Goal: Task Accomplishment & Management: Complete application form

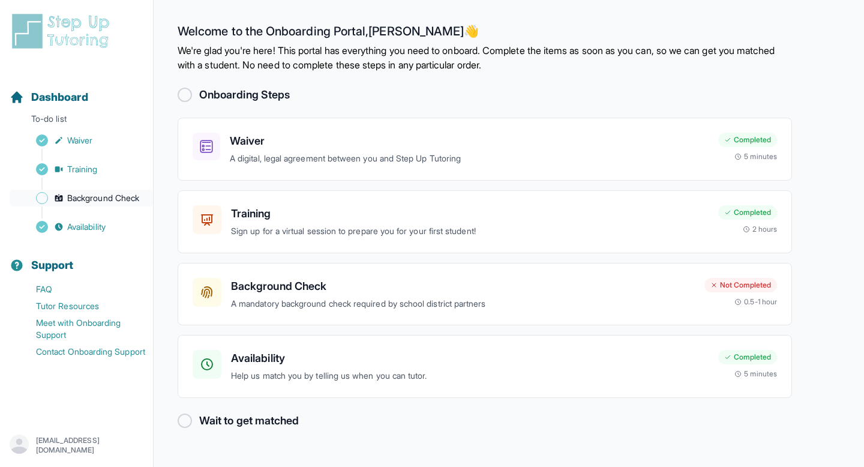
click at [105, 196] on span "Background Check" at bounding box center [103, 198] width 72 height 12
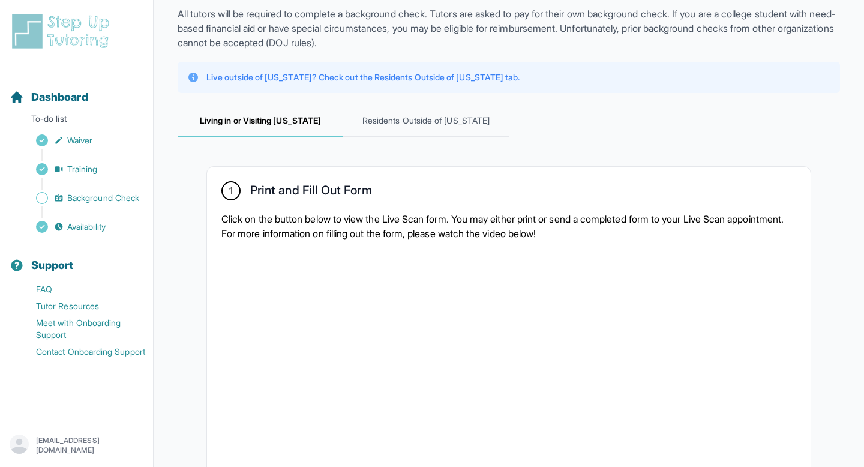
scroll to position [63, 0]
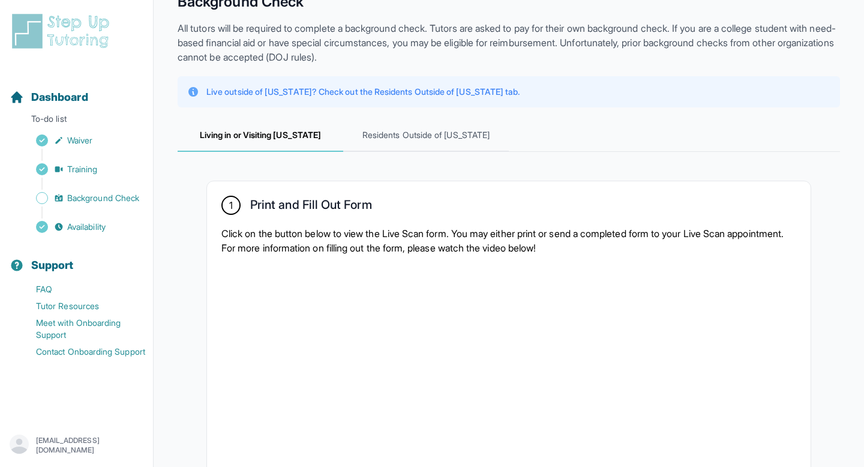
click at [275, 131] on span "Living in or Visiting [US_STATE]" at bounding box center [261, 135] width 166 height 32
click at [98, 190] on link "Background Check" at bounding box center [81, 198] width 143 height 17
click at [98, 195] on span "Background Check" at bounding box center [103, 198] width 72 height 12
click at [83, 145] on span "Waiver" at bounding box center [79, 140] width 25 height 12
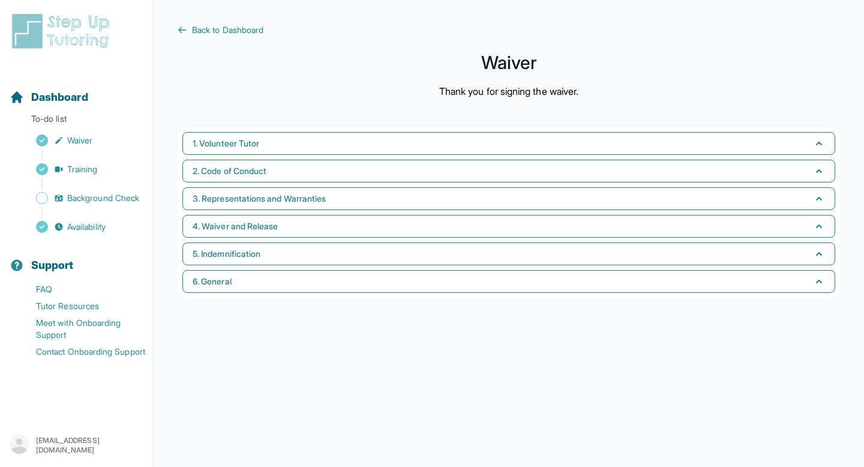
click at [83, 236] on nav "Dashboard To-do list Waiver Training Background Check Availability Support FAQ …" at bounding box center [76, 243] width 153 height 346
click at [79, 230] on span "Availability" at bounding box center [86, 227] width 38 height 12
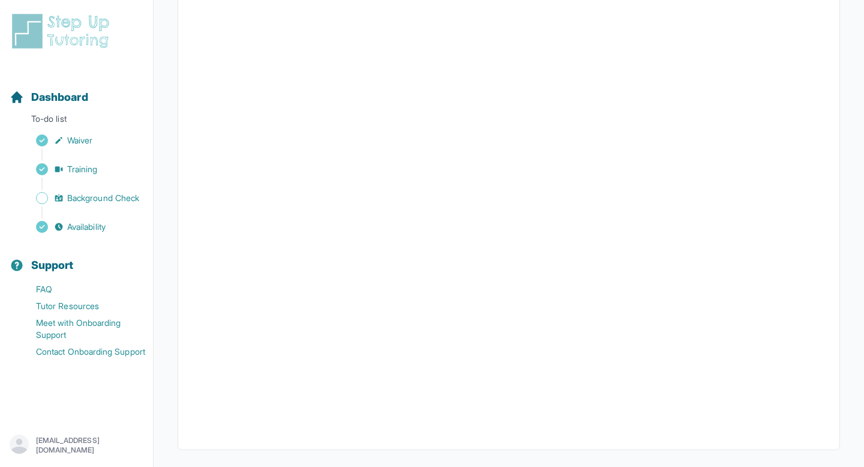
scroll to position [217, 0]
click at [91, 200] on span "Background Check" at bounding box center [103, 198] width 72 height 12
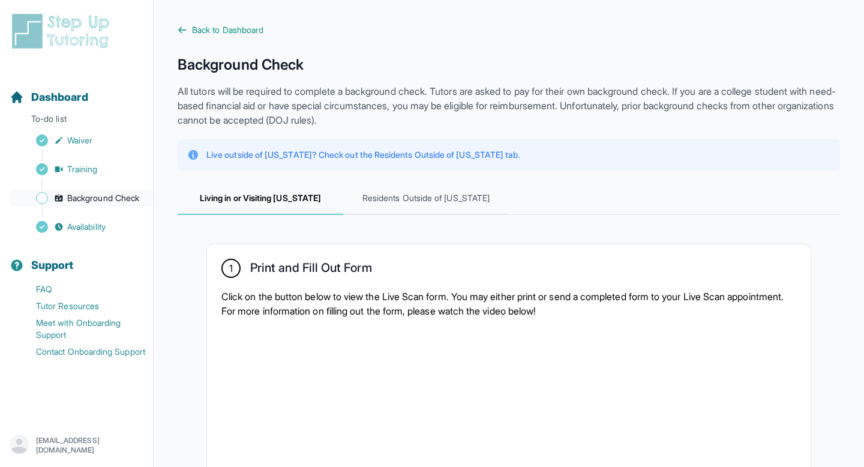
click at [110, 197] on span "Background Check" at bounding box center [103, 198] width 72 height 12
click at [227, 32] on span "Back to Dashboard" at bounding box center [227, 30] width 71 height 12
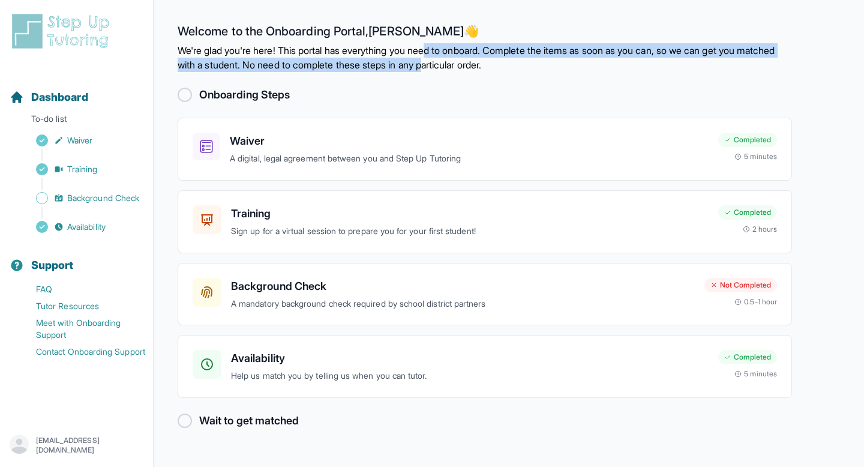
drag, startPoint x: 442, startPoint y: 49, endPoint x: 486, endPoint y: 63, distance: 45.9
click at [486, 63] on p "We're glad you're here! This portal has everything you need to onboard. Complet…" at bounding box center [485, 57] width 615 height 29
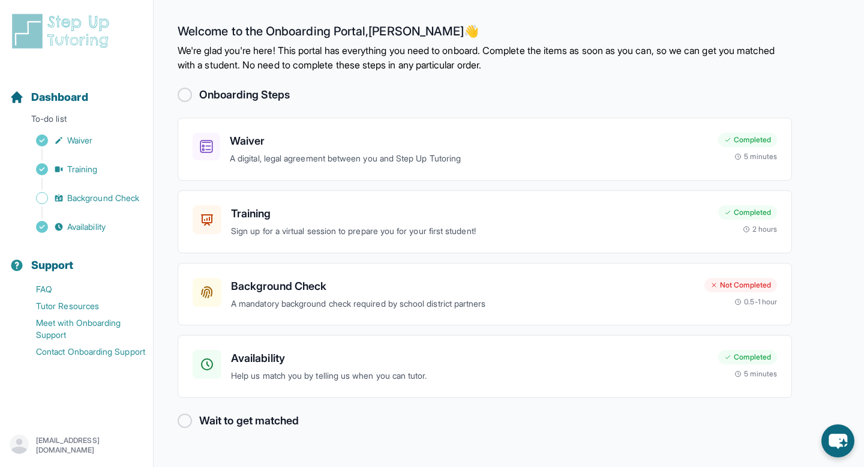
click at [78, 211] on div "Sidebar" at bounding box center [79, 212] width 139 height 12
click at [72, 202] on span "Background Check" at bounding box center [103, 198] width 72 height 12
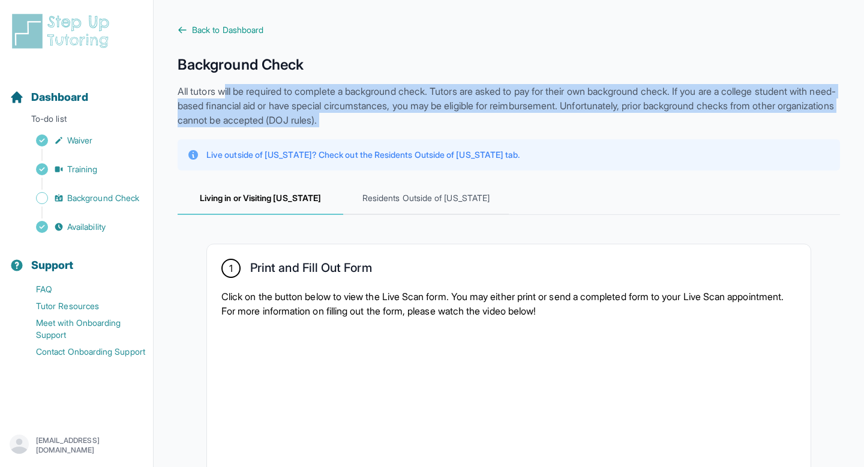
drag, startPoint x: 225, startPoint y: 91, endPoint x: 481, endPoint y: 128, distance: 258.3
click at [464, 105] on p "All tutors will be required to complete a background check. Tutors are asked to…" at bounding box center [509, 105] width 663 height 43
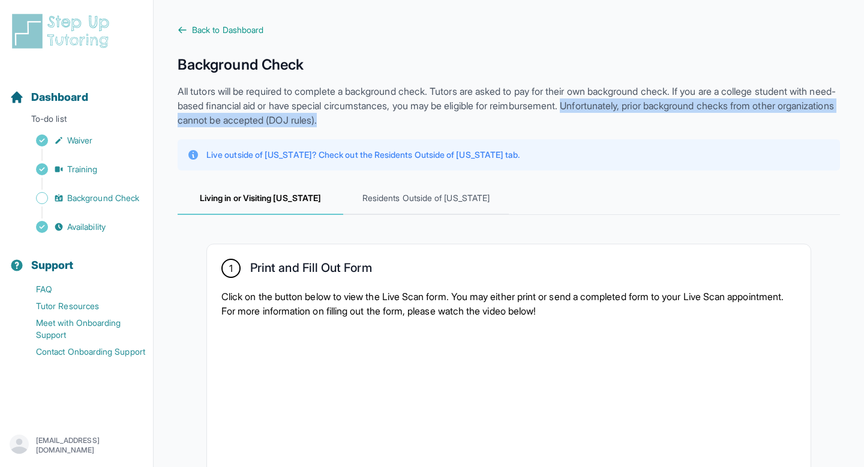
drag, startPoint x: 635, startPoint y: 104, endPoint x: 635, endPoint y: 119, distance: 15.6
click at [635, 119] on p "All tutors will be required to complete a background check. Tutors are asked to…" at bounding box center [509, 105] width 663 height 43
click at [660, 104] on p "All tutors will be required to complete a background check. Tutors are asked to…" at bounding box center [509, 105] width 663 height 43
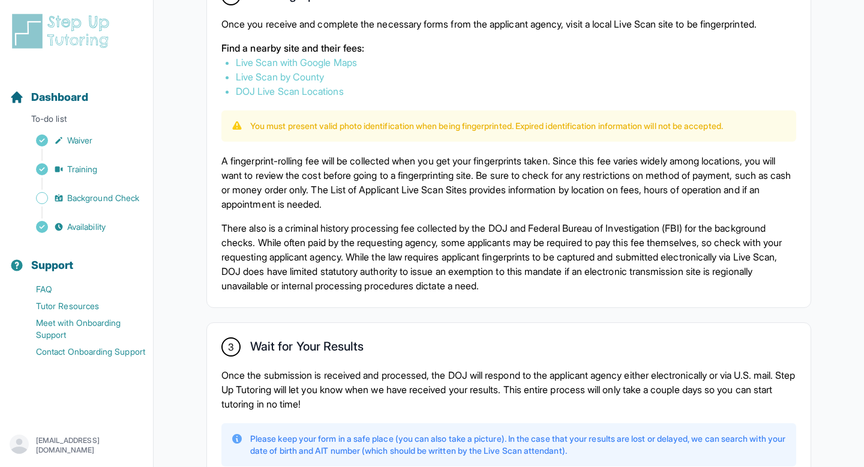
scroll to position [828, 0]
